Goal: Task Accomplishment & Management: Complete application form

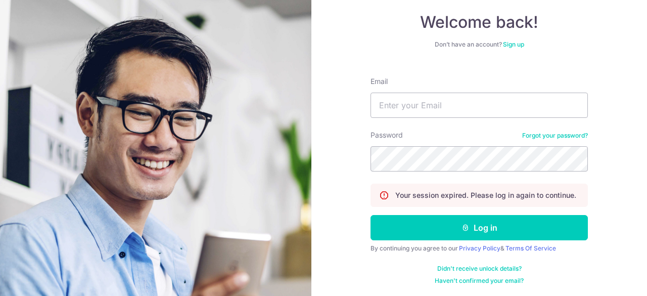
scroll to position [56, 0]
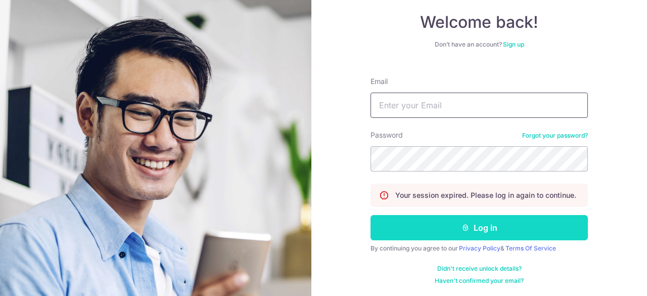
type input "[PERSON_NAME][EMAIL_ADDRESS][DOMAIN_NAME]"
click at [490, 225] on button "Log in" at bounding box center [479, 227] width 217 height 25
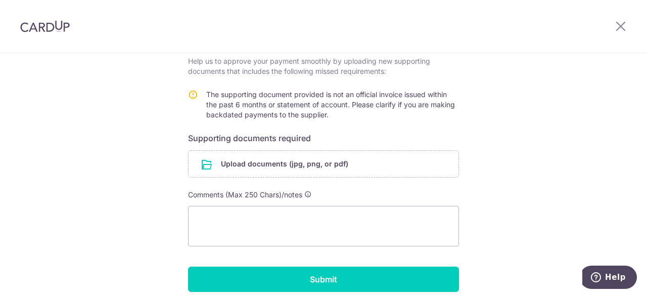
scroll to position [183, 0]
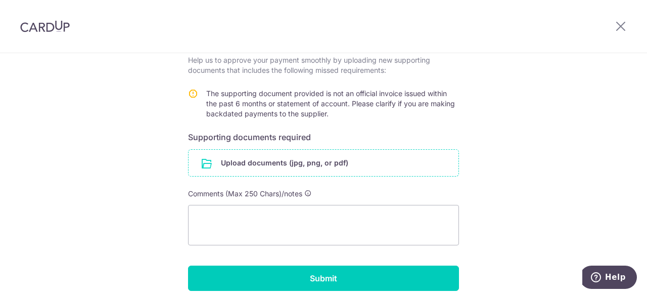
click at [230, 156] on input "file" at bounding box center [324, 163] width 270 height 26
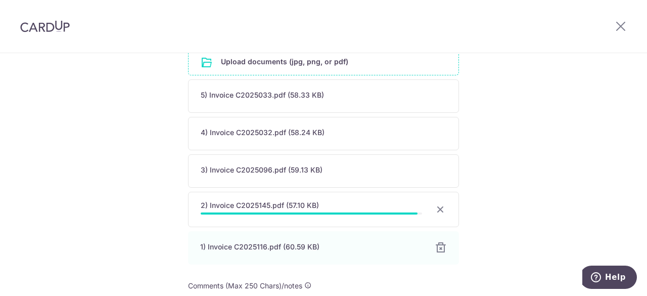
scroll to position [335, 0]
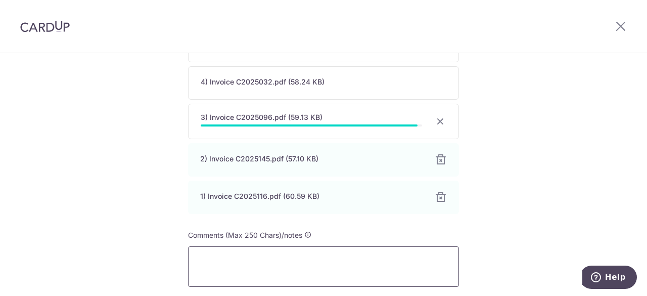
click at [224, 257] on textarea at bounding box center [323, 266] width 271 height 40
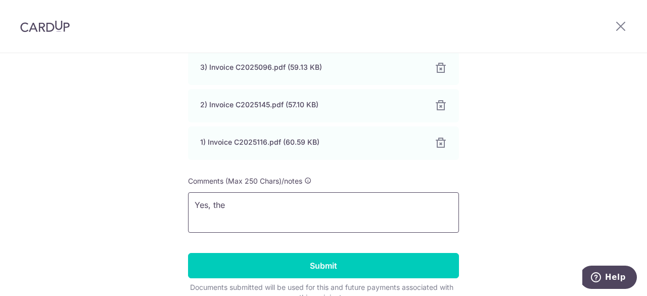
scroll to position [385, 0]
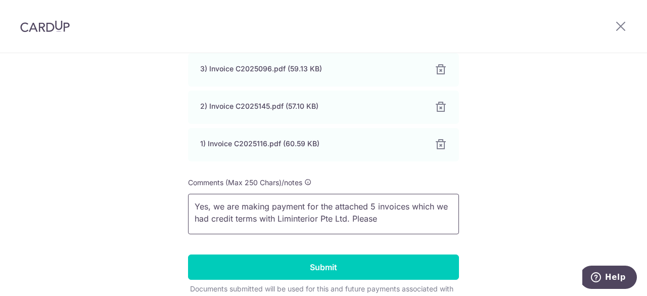
click at [367, 208] on textarea "Yes, we are making payment for the attached 5 invoices which we had credit term…" at bounding box center [323, 214] width 271 height 40
click at [378, 208] on textarea "Yes, we are making payment for the attached 5 invoices which we had credit term…" at bounding box center [323, 214] width 271 height 40
click at [428, 206] on textarea "Yes, we are making payment for the attached 5 invoices which we had credit term…" at bounding box center [323, 214] width 271 height 40
click at [382, 218] on textarea "Yes, we are making payment for the attached 5 invoices which we had credit term…" at bounding box center [323, 214] width 271 height 40
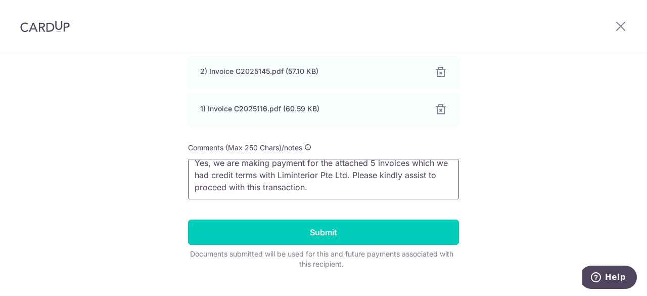
scroll to position [436, 0]
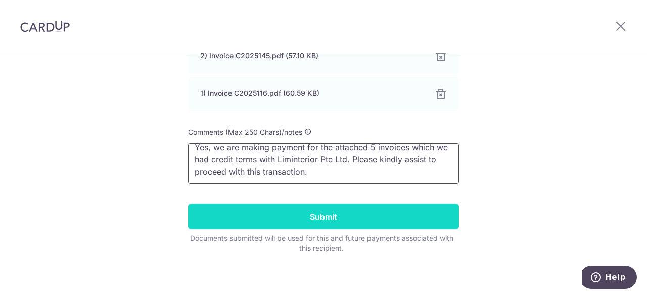
type textarea "Yes, we are making payment for the attached 5 invoices which we had credit term…"
click at [310, 218] on input "Submit" at bounding box center [323, 216] width 271 height 25
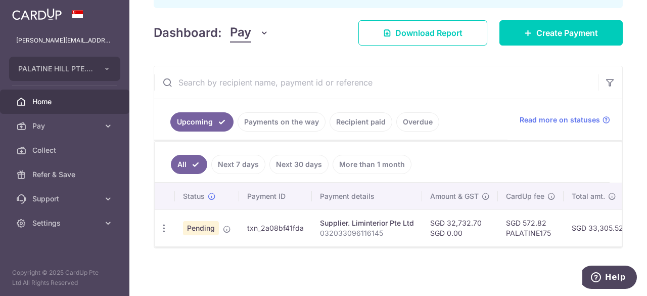
scroll to position [12, 0]
